Goal: Transaction & Acquisition: Download file/media

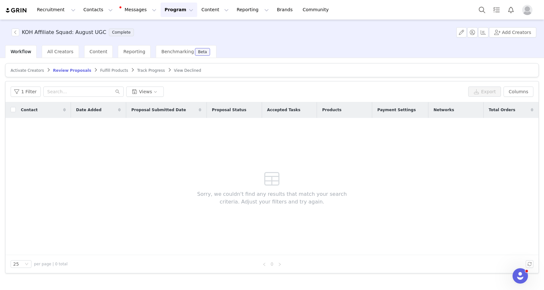
click at [143, 68] on span "Track Progress" at bounding box center [151, 70] width 28 height 4
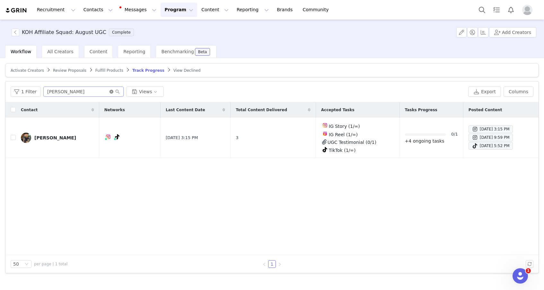
click at [109, 92] on icon "icon: close-circle" at bounding box center [111, 92] width 4 height 4
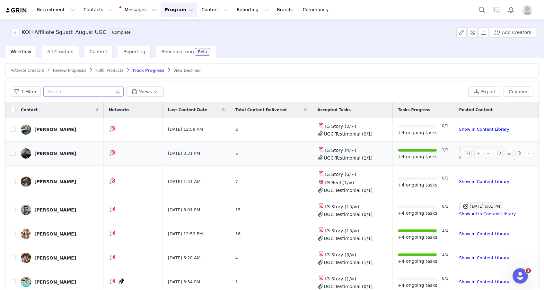
click at [459, 157] on link "Show All in Content Library" at bounding box center [487, 157] width 57 height 5
click at [462, 234] on link "Show in Content Library" at bounding box center [484, 234] width 50 height 5
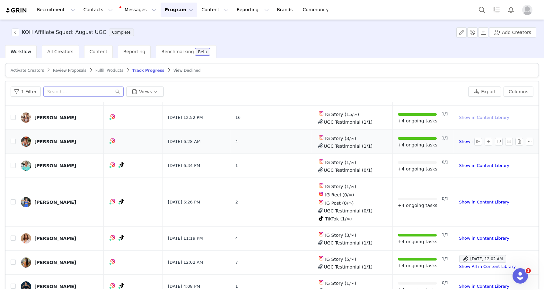
scroll to position [122, 0]
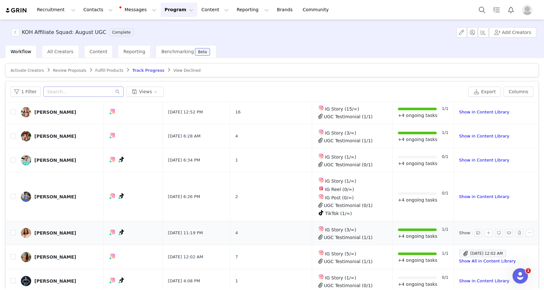
click at [462, 232] on link "Show in Content Library" at bounding box center [484, 233] width 50 height 5
click at [459, 253] on span "Sep 1, 2025 12:02 AM" at bounding box center [482, 254] width 47 height 8
click at [373, 251] on link "UGC Testimonial" at bounding box center [369, 251] width 44 height 5
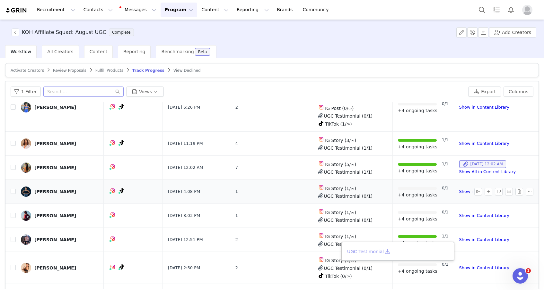
scroll to position [217, 0]
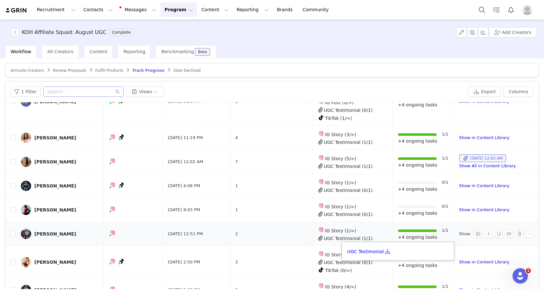
click at [464, 233] on link "Show in Content Library" at bounding box center [484, 234] width 50 height 5
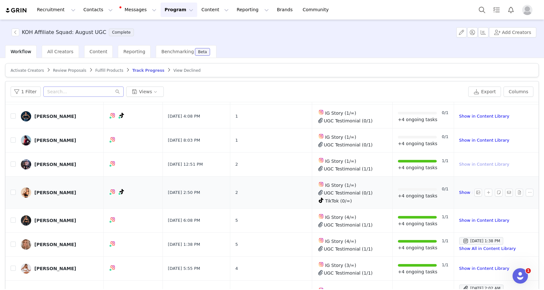
scroll to position [303, 0]
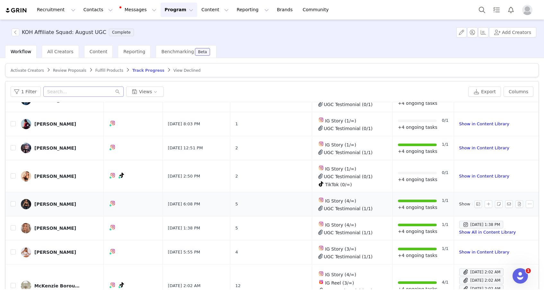
click at [459, 203] on link "Show in Content Library" at bounding box center [484, 204] width 50 height 5
click at [455, 231] on td "Aug 31, 2025 1:38 PM Show All in Content Library" at bounding box center [495, 229] width 82 height 24
click at [459, 230] on link "Show All in Content Library" at bounding box center [487, 232] width 57 height 5
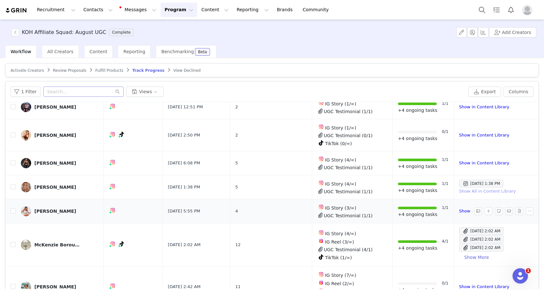
scroll to position [348, 0]
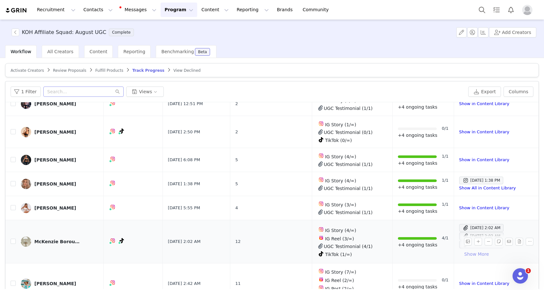
click at [469, 253] on button "Show More" at bounding box center [476, 254] width 35 height 10
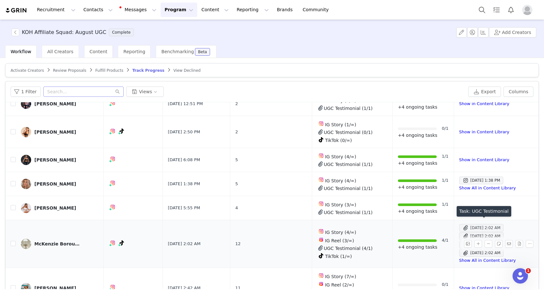
click at [466, 224] on div "Sep 1, 2025 2:02 AM" at bounding box center [481, 228] width 38 height 8
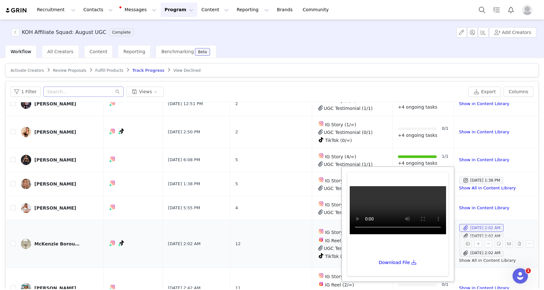
click at [468, 258] on link "Show All in Content Library" at bounding box center [487, 260] width 57 height 5
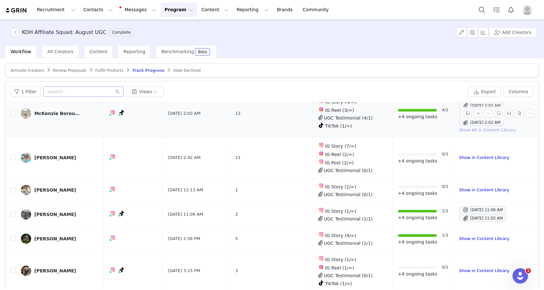
scroll to position [479, 0]
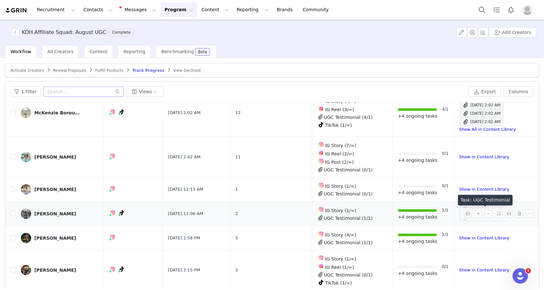
click at [462, 214] on span at bounding box center [465, 218] width 6 height 8
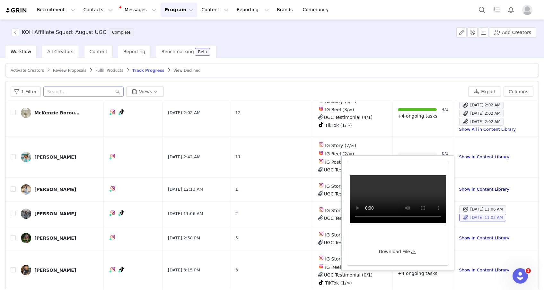
click at [395, 252] on link "Download File" at bounding box center [397, 251] width 38 height 5
click at [515, 210] on button "button" at bounding box center [519, 214] width 8 height 8
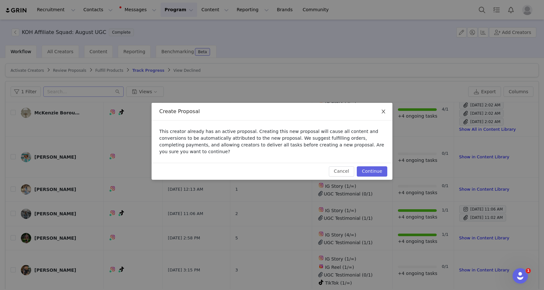
click at [383, 108] on span "Close" at bounding box center [383, 112] width 18 height 18
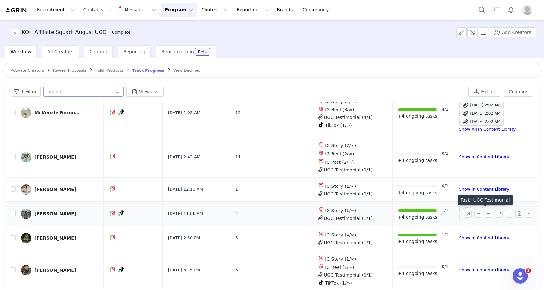
click at [462, 214] on span at bounding box center [465, 218] width 6 height 8
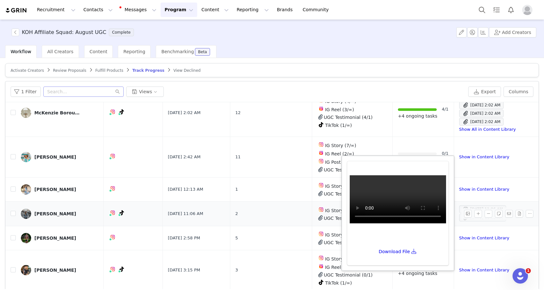
click at [86, 211] on link "Dani Sturtz" at bounding box center [60, 214] width 78 height 10
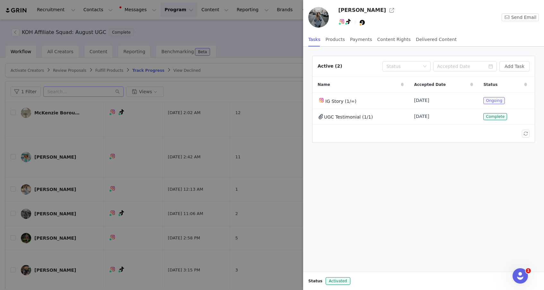
click at [256, 195] on div at bounding box center [272, 145] width 544 height 290
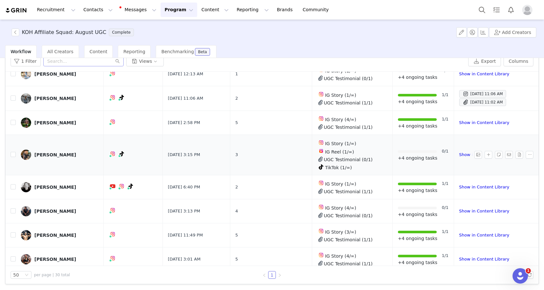
scroll to position [557, 0]
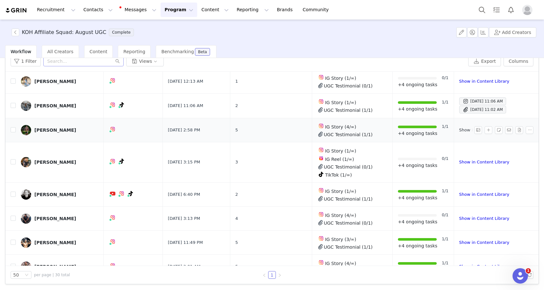
click at [460, 128] on link "Show in Content Library" at bounding box center [484, 130] width 50 height 5
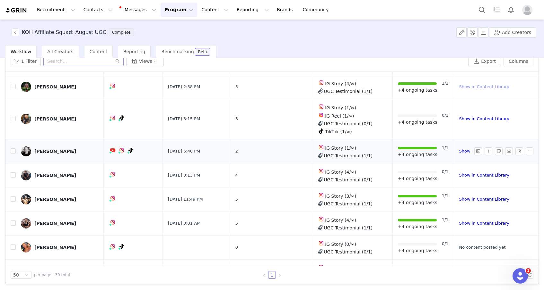
scroll to position [600, 0]
click at [459, 197] on link "Show in Content Library" at bounding box center [484, 199] width 50 height 5
click at [459, 221] on link "Show in Content Library" at bounding box center [484, 223] width 50 height 5
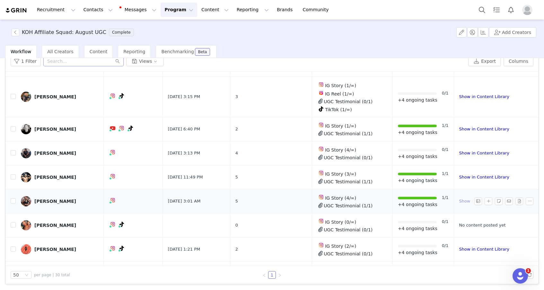
scroll to position [636, 0]
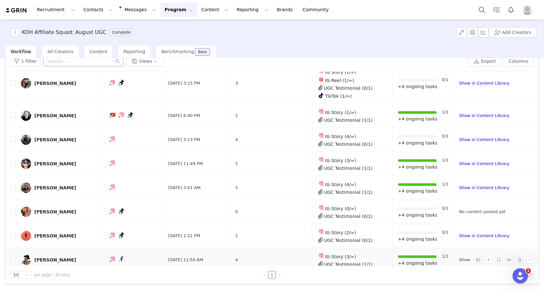
click at [462, 258] on link "Show in Content Library" at bounding box center [484, 260] width 50 height 5
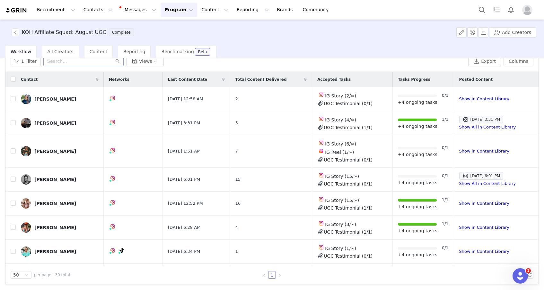
scroll to position [0, 0]
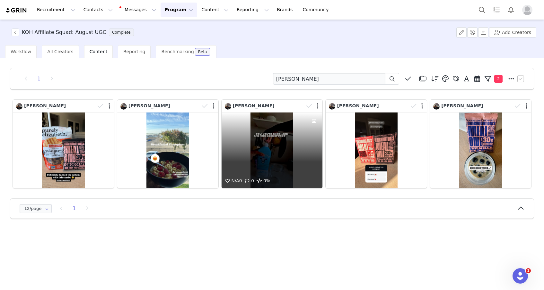
click at [273, 149] on div "N/A 0 0 0%" at bounding box center [271, 151] width 101 height 76
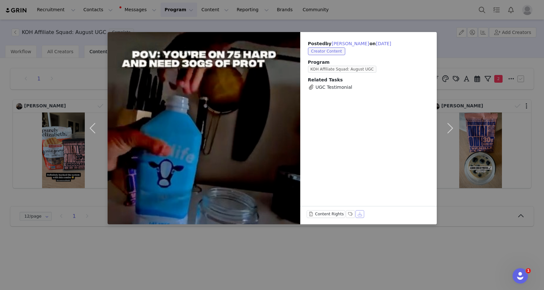
click at [359, 214] on button "Download" at bounding box center [359, 215] width 9 height 8
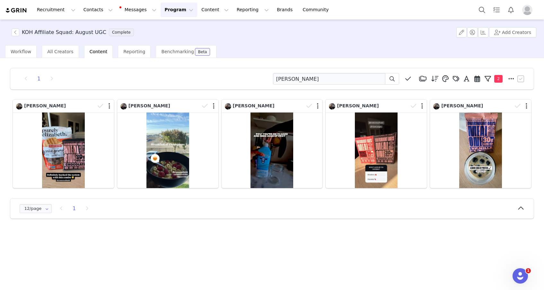
click at [163, 10] on button "Program Program" at bounding box center [178, 10] width 37 height 14
click at [165, 30] on p "Activations" at bounding box center [168, 28] width 25 height 7
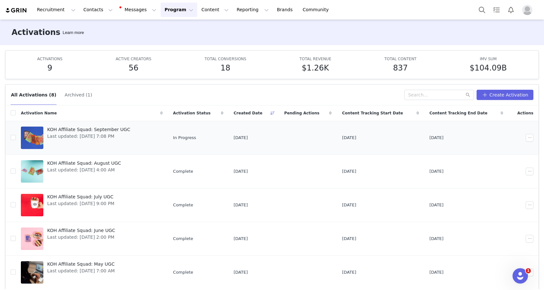
click at [89, 143] on div "KOH Affiliate Squad: September UGC Last updated: Sep 1, 2025 7:08 PM" at bounding box center [88, 138] width 91 height 26
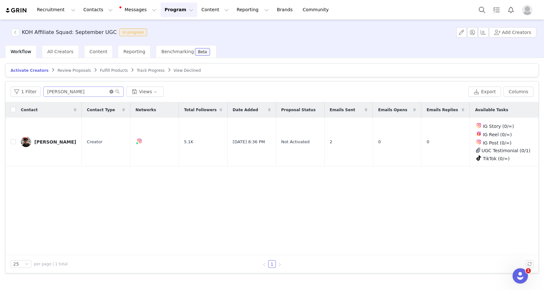
click at [110, 93] on icon "icon: close-circle" at bounding box center [111, 92] width 4 height 4
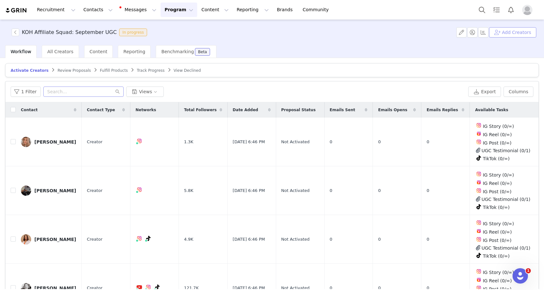
click at [511, 33] on button "Add Creators" at bounding box center [512, 32] width 47 height 10
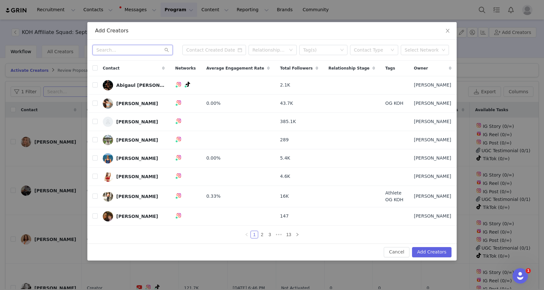
click at [134, 49] on input "text" at bounding box center [132, 50] width 80 height 10
type input "hollis"
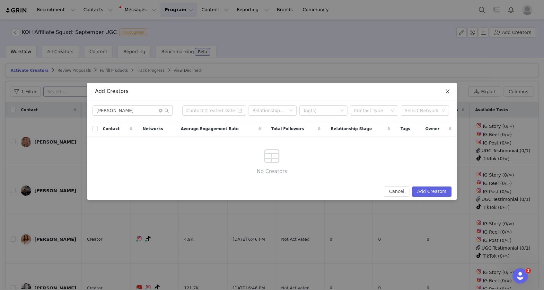
click at [449, 91] on icon "icon: close" at bounding box center [447, 91] width 5 height 5
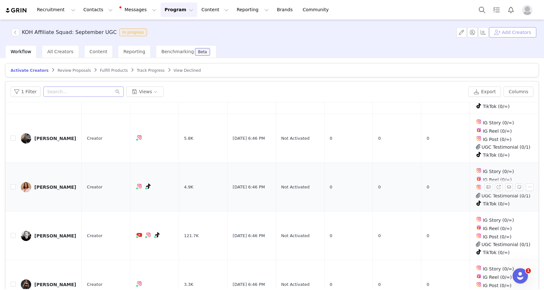
scroll to position [52, 0]
click at [74, 93] on input "text" at bounding box center [83, 92] width 80 height 10
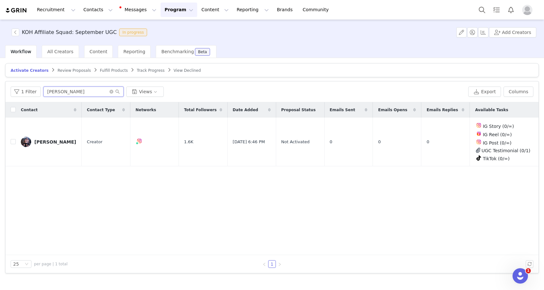
type input "paul"
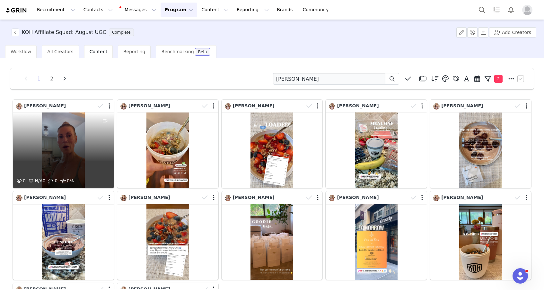
click at [66, 151] on div "0 N/A 0 0 0%" at bounding box center [63, 151] width 101 height 76
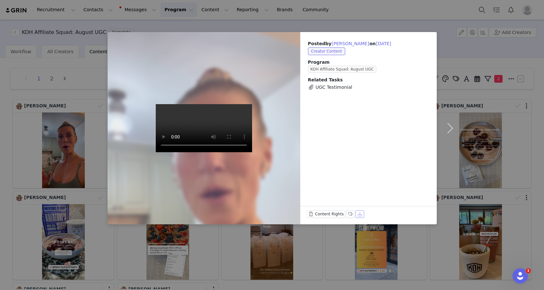
click at [357, 215] on button "Download" at bounding box center [359, 215] width 9 height 8
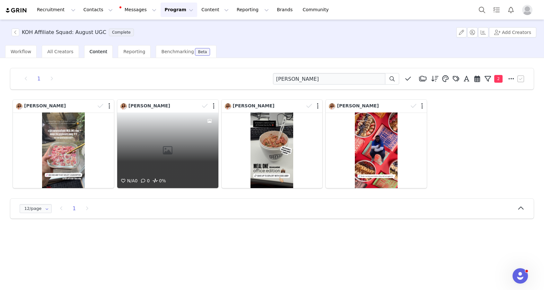
click at [183, 165] on div "N/A 0 0 0%" at bounding box center [167, 151] width 101 height 76
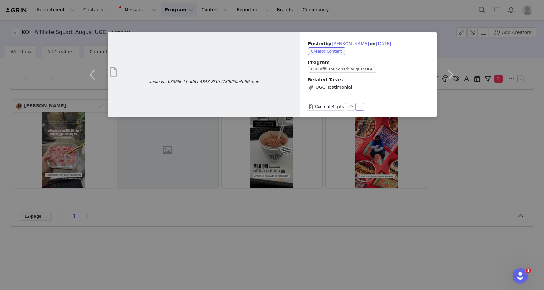
click at [358, 108] on button "Download" at bounding box center [359, 107] width 9 height 8
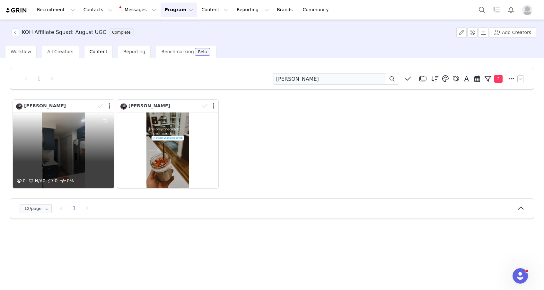
click at [90, 159] on div "0 N/A 0 0 0%" at bounding box center [63, 151] width 101 height 76
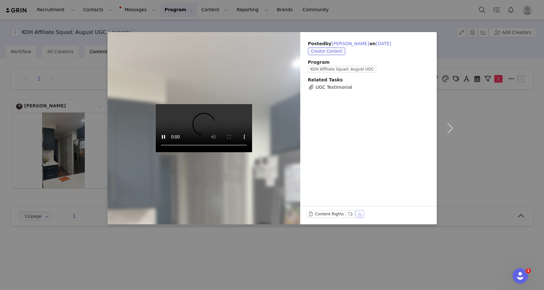
click at [357, 215] on button "Download" at bounding box center [359, 215] width 9 height 8
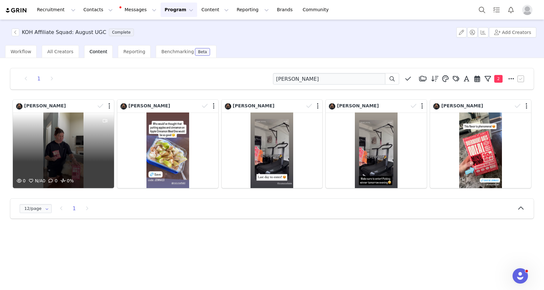
click at [74, 161] on div "0 N/A 0 0 0%" at bounding box center [63, 151] width 101 height 76
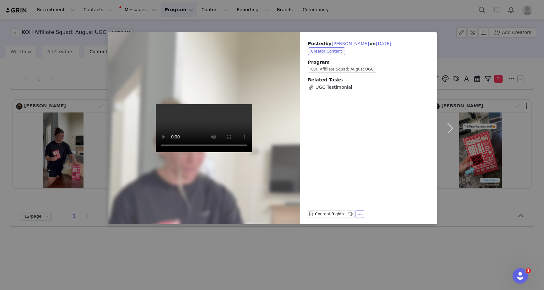
click at [356, 214] on button "Download" at bounding box center [359, 215] width 9 height 8
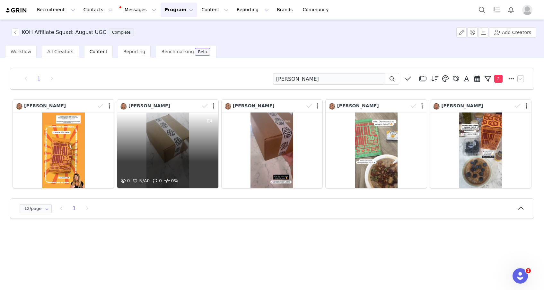
click at [167, 152] on div "0 N/A 0 0 0%" at bounding box center [167, 151] width 101 height 76
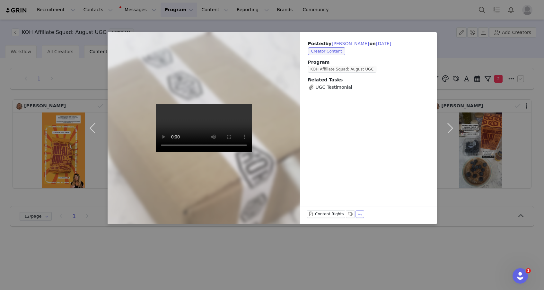
click at [359, 214] on button "Download" at bounding box center [359, 215] width 9 height 8
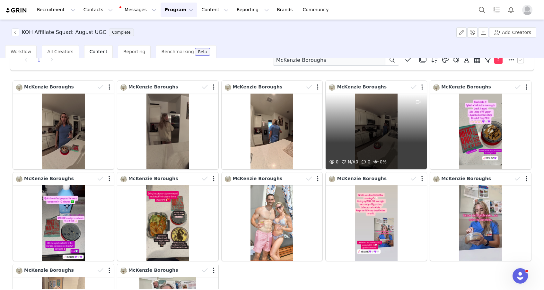
click at [386, 132] on div "0 N/A 0 0 0%" at bounding box center [375, 132] width 101 height 76
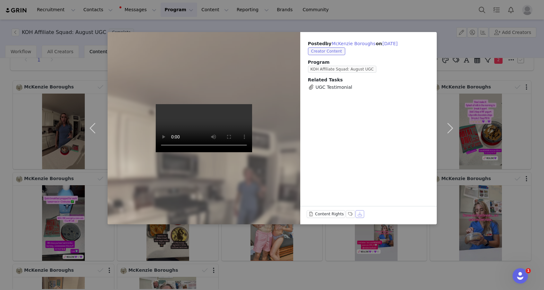
click at [357, 216] on button "Download" at bounding box center [359, 215] width 9 height 8
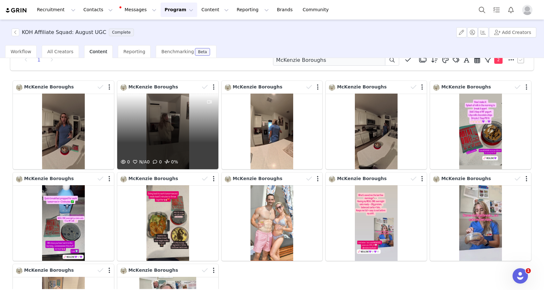
click at [188, 141] on div "0 N/A 0 0 0%" at bounding box center [167, 132] width 101 height 76
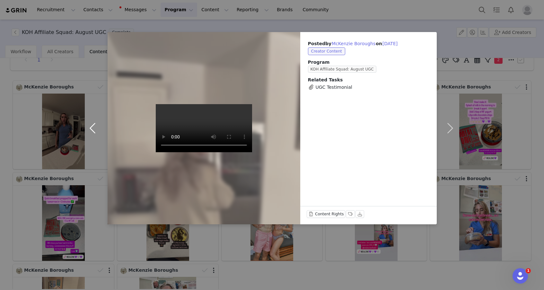
click at [81, 79] on button "button" at bounding box center [94, 128] width 27 height 193
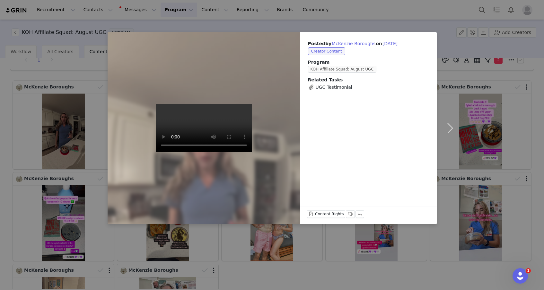
click at [62, 77] on div "Posted by McKenzie Boroughs on Sep 1, 2025 Creator Content Program KOH Affiliat…" at bounding box center [272, 145] width 544 height 290
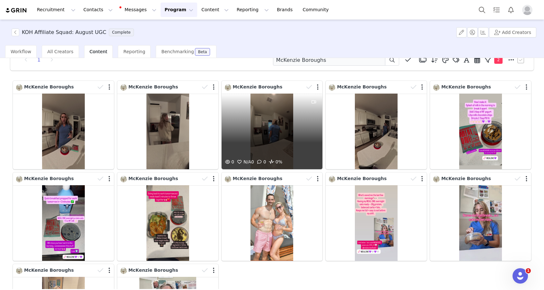
click at [284, 126] on div "0 N/A 0 0 0%" at bounding box center [271, 132] width 101 height 76
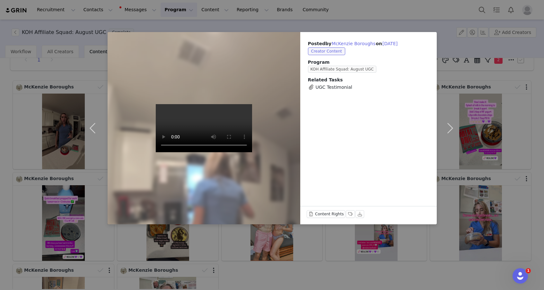
click at [8, 76] on div "Posted by McKenzie Boroughs on Sep 1, 2025 Creator Content Program KOH Affiliat…" at bounding box center [272, 145] width 544 height 290
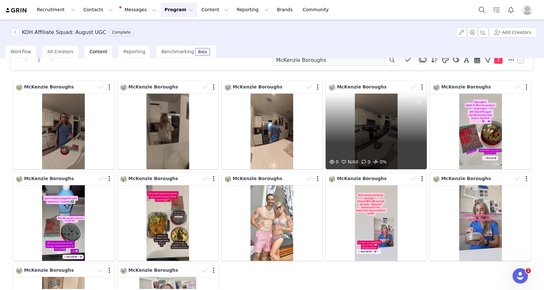
click at [367, 139] on div "0 N/A 0 0 0%" at bounding box center [375, 132] width 101 height 76
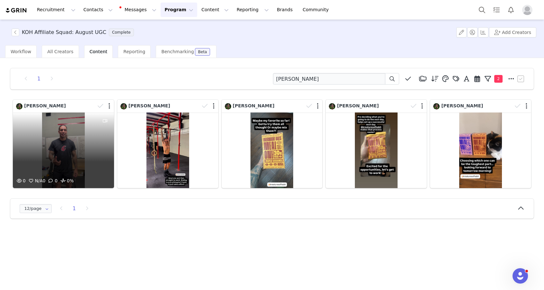
click at [66, 147] on div "0 N/A 0 0 0%" at bounding box center [63, 151] width 101 height 76
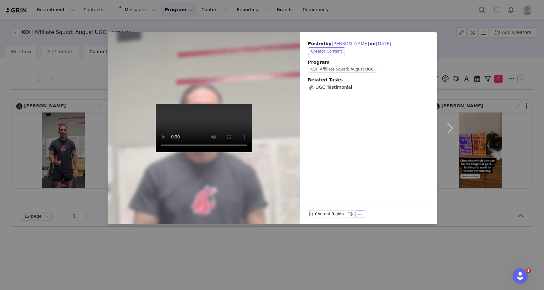
click at [358, 216] on button "Download" at bounding box center [359, 215] width 9 height 8
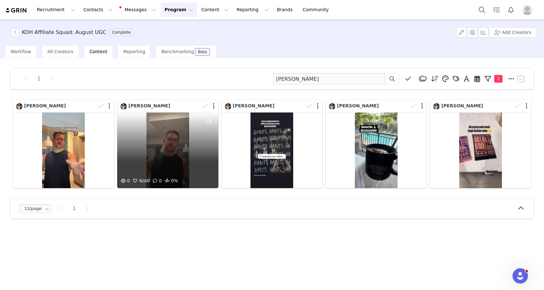
click at [186, 158] on div "0 N/A 0 0 0%" at bounding box center [167, 151] width 101 height 76
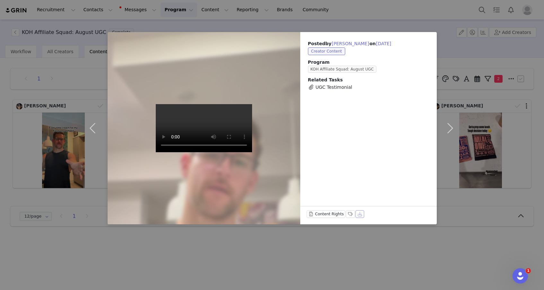
click at [358, 214] on button "Download" at bounding box center [359, 215] width 9 height 8
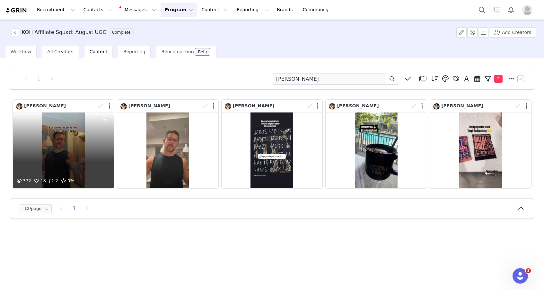
click at [74, 161] on div "372 18 2 0%" at bounding box center [63, 151] width 101 height 76
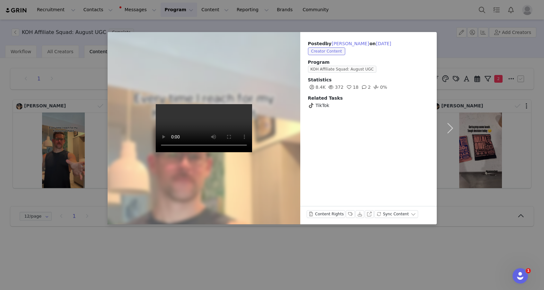
click at [177, 115] on video at bounding box center [204, 128] width 96 height 48
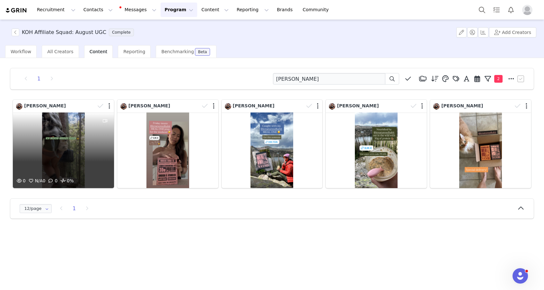
click at [87, 164] on div "0 N/A 0 0 0%" at bounding box center [63, 151] width 101 height 76
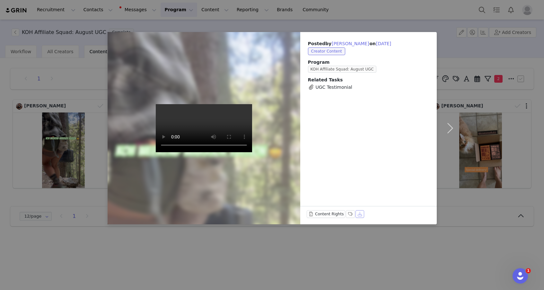
click at [357, 216] on button "Download" at bounding box center [359, 215] width 9 height 8
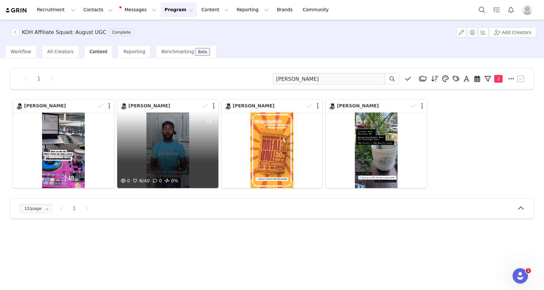
click at [167, 135] on div "0 N/A 0 0 0%" at bounding box center [167, 151] width 101 height 76
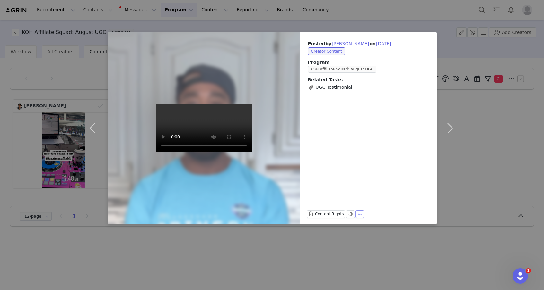
click at [360, 216] on button "Download" at bounding box center [359, 215] width 9 height 8
